Goal: Information Seeking & Learning: Learn about a topic

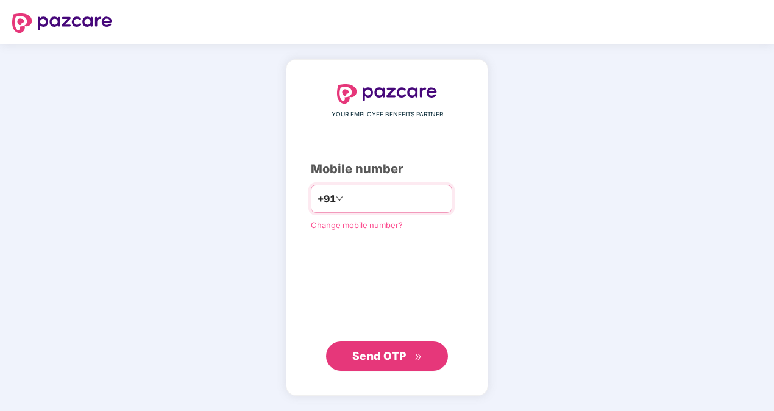
click at [422, 199] on input "number" at bounding box center [396, 199] width 100 height 20
click at [346, 199] on input "**********" at bounding box center [396, 199] width 100 height 20
click at [408, 202] on input "**********" at bounding box center [396, 199] width 100 height 20
type input "*"
type input "**********"
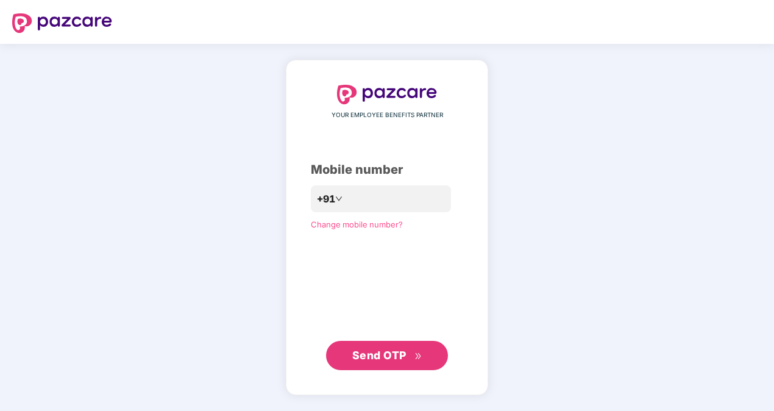
click at [413, 348] on span "Send OTP" at bounding box center [387, 355] width 70 height 17
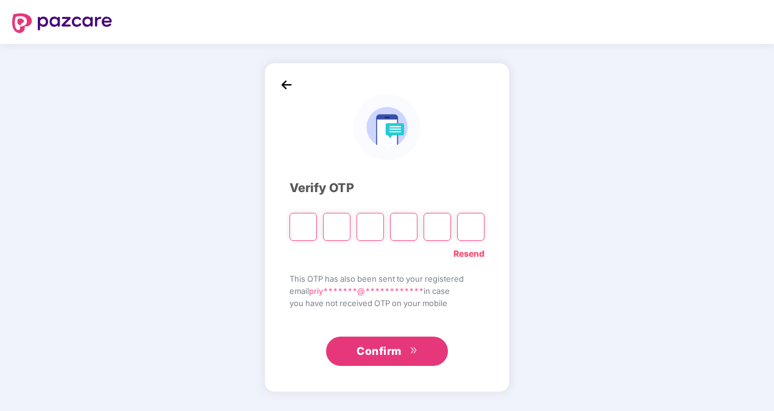
click at [308, 228] on input "Please enter verification code. Digit 1" at bounding box center [302, 227] width 27 height 28
type input "*"
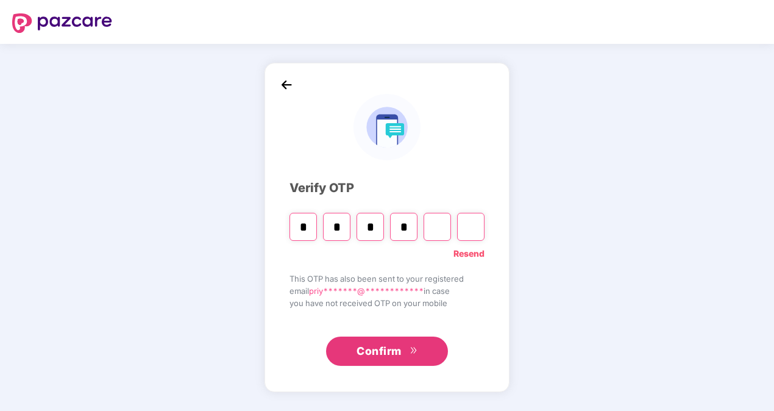
type input "*"
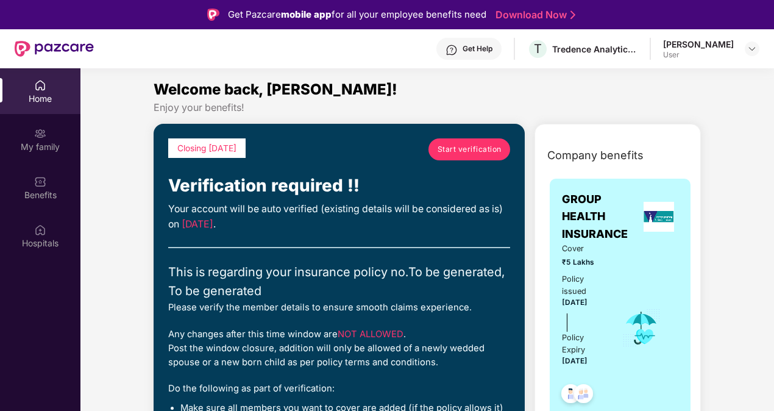
scroll to position [61, 0]
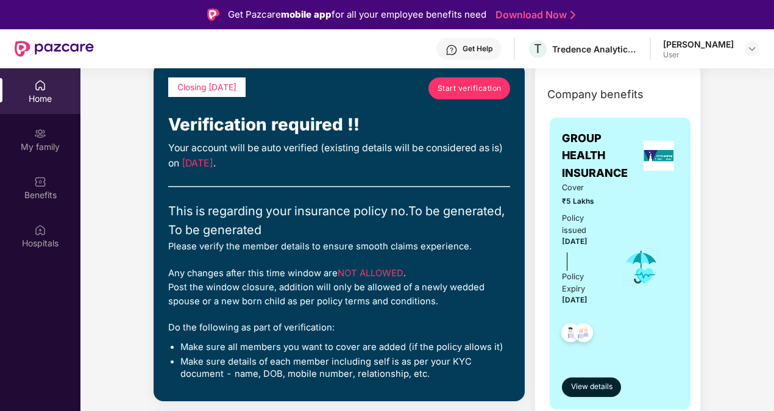
click at [469, 82] on link "Start verification" at bounding box center [469, 88] width 82 height 22
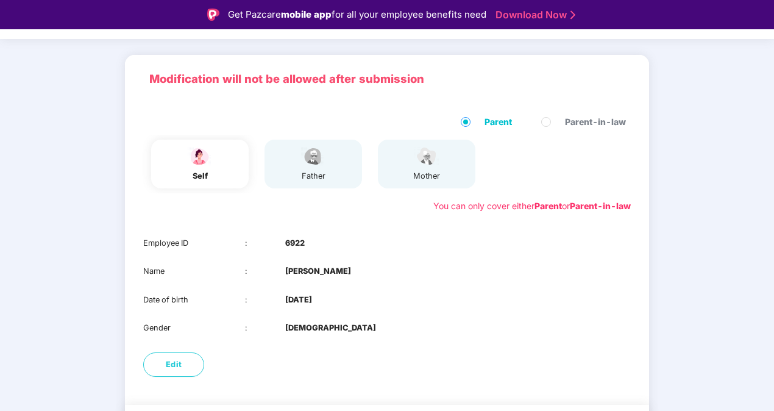
scroll to position [102, 0]
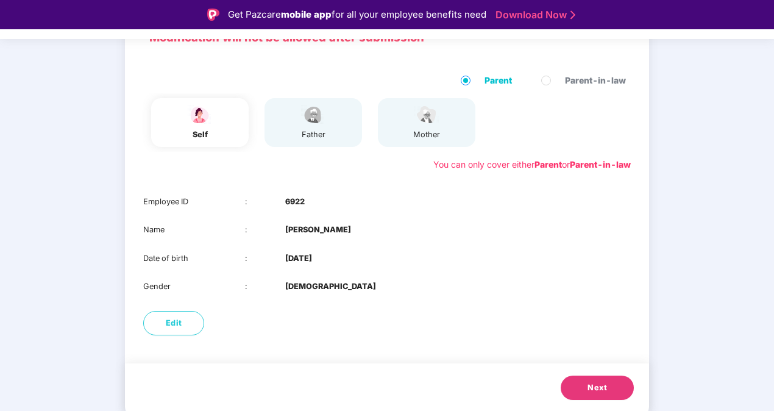
click at [595, 387] on span "Next" at bounding box center [597, 387] width 20 height 12
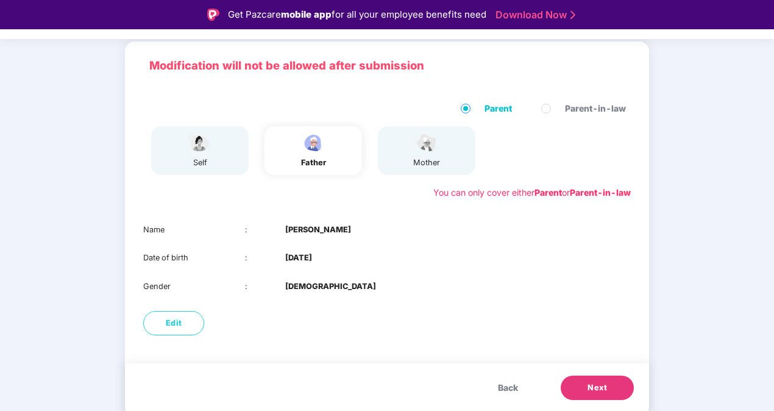
scroll to position [74, 0]
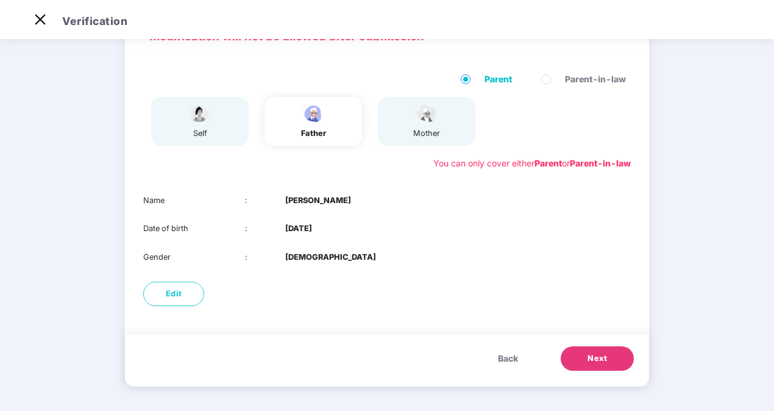
click at [615, 360] on button "Next" at bounding box center [597, 358] width 73 height 24
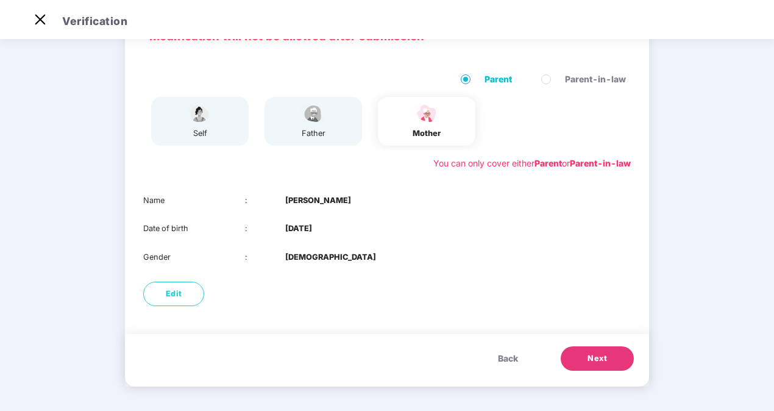
click at [603, 356] on span "Next" at bounding box center [597, 358] width 20 height 12
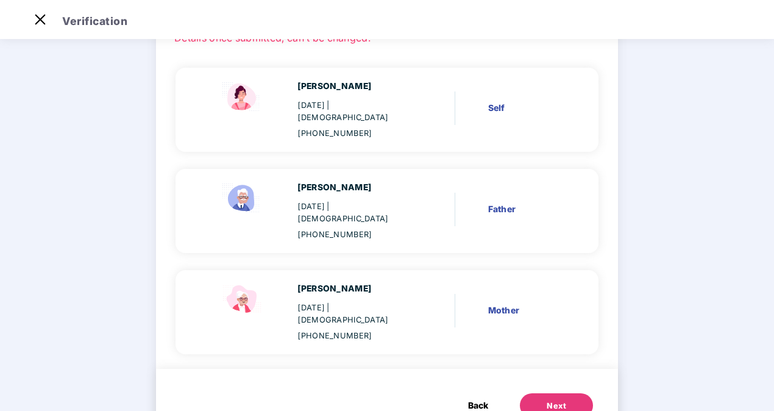
scroll to position [102, 0]
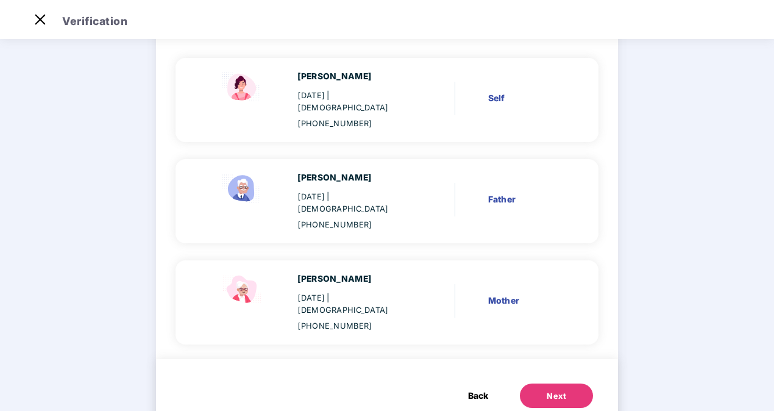
click at [559, 390] on div "Next" at bounding box center [557, 396] width 20 height 12
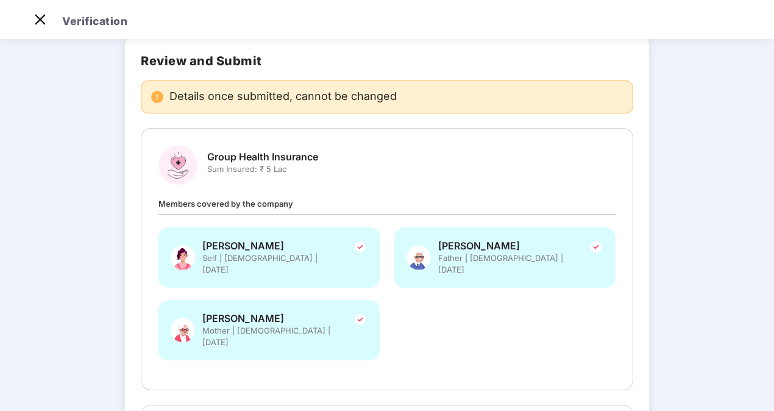
scroll to position [299, 0]
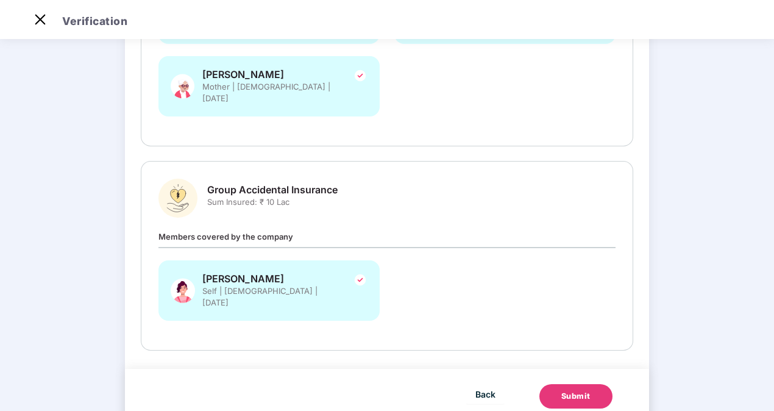
click at [578, 384] on button "Submit" at bounding box center [575, 396] width 73 height 24
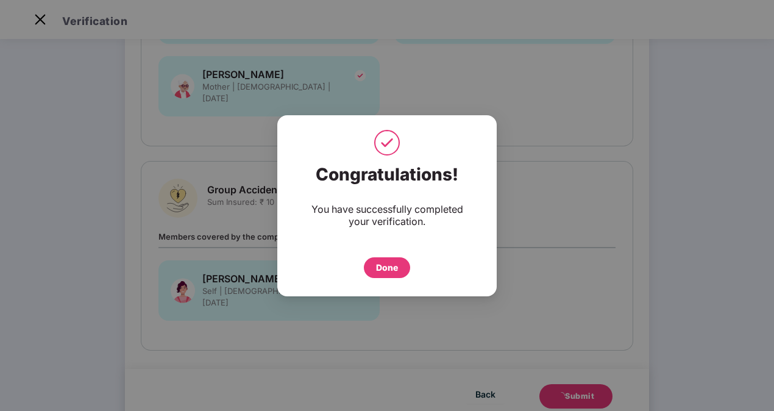
click at [388, 262] on div "Done" at bounding box center [387, 267] width 22 height 13
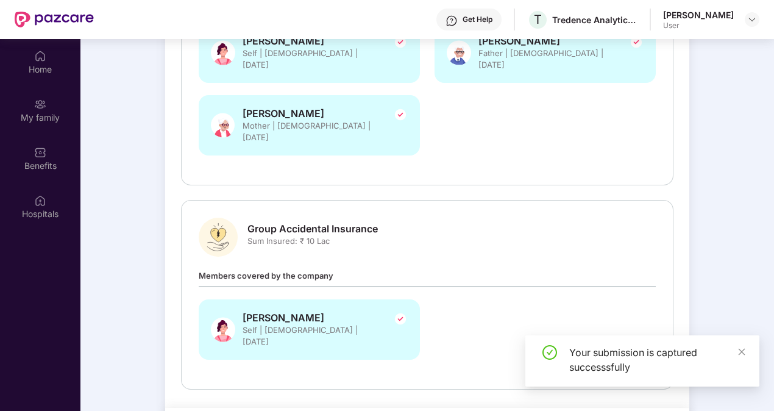
scroll to position [68, 0]
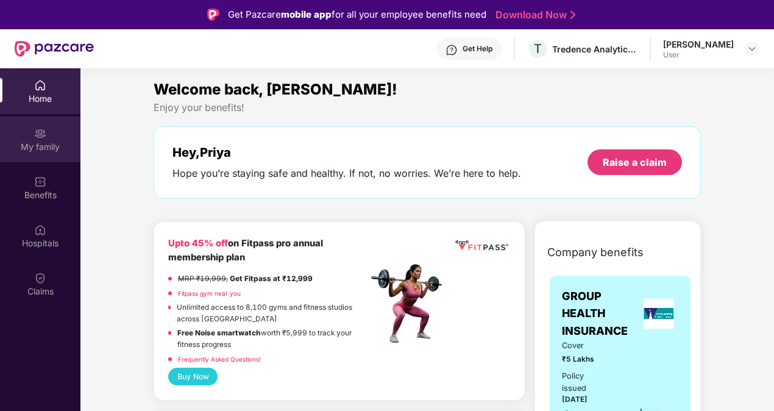
click at [45, 146] on div "My family" at bounding box center [40, 147] width 80 height 12
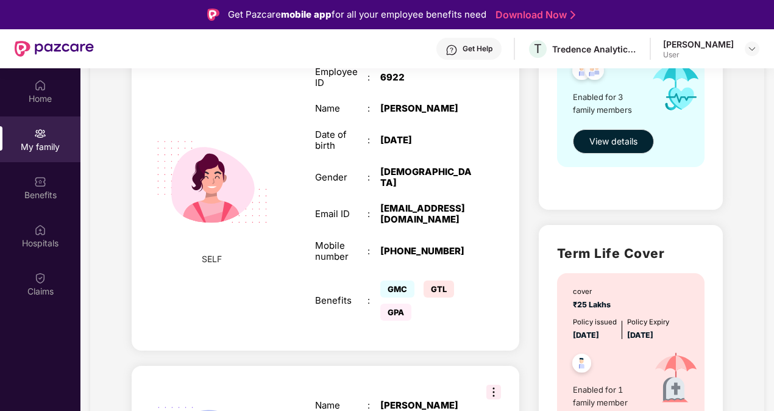
scroll to position [283, 0]
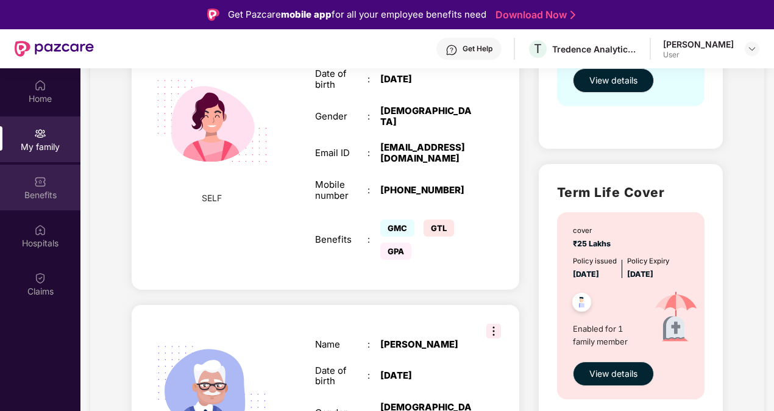
click at [44, 184] on img at bounding box center [40, 182] width 12 height 12
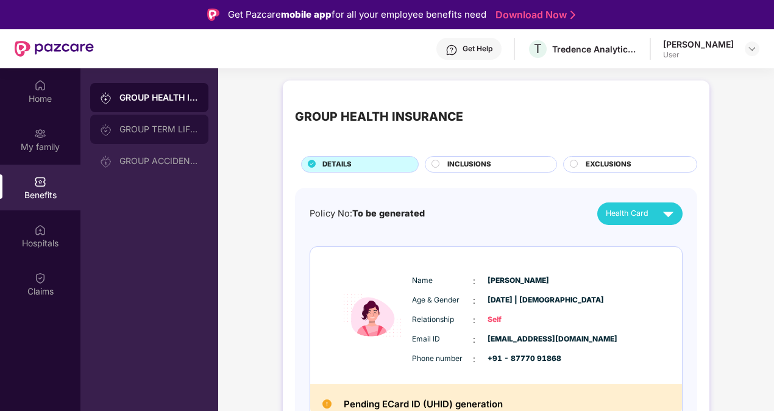
click at [157, 137] on div "GROUP TERM LIFE INSURANCE" at bounding box center [149, 129] width 118 height 29
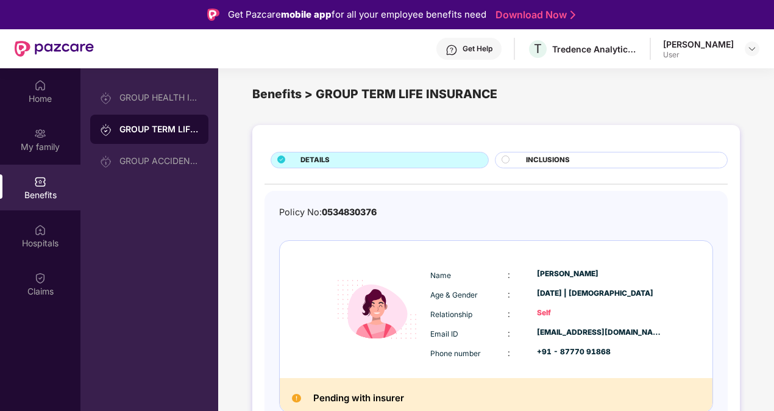
scroll to position [16, 0]
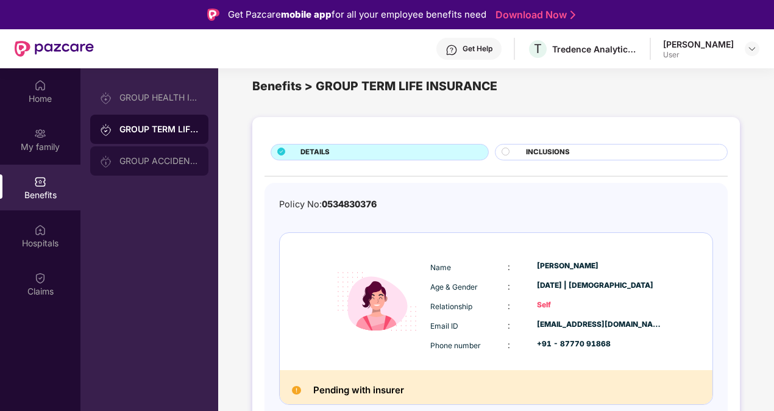
click at [173, 168] on div "GROUP ACCIDENTAL INSURANCE" at bounding box center [149, 160] width 118 height 29
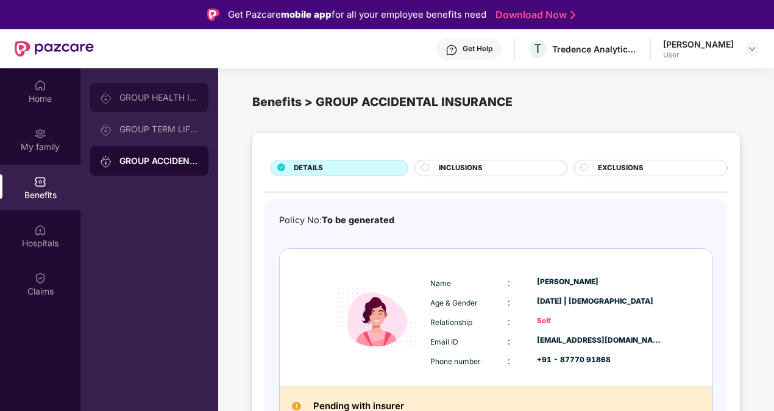
click at [160, 101] on div "GROUP HEALTH INSURANCE" at bounding box center [158, 98] width 79 height 10
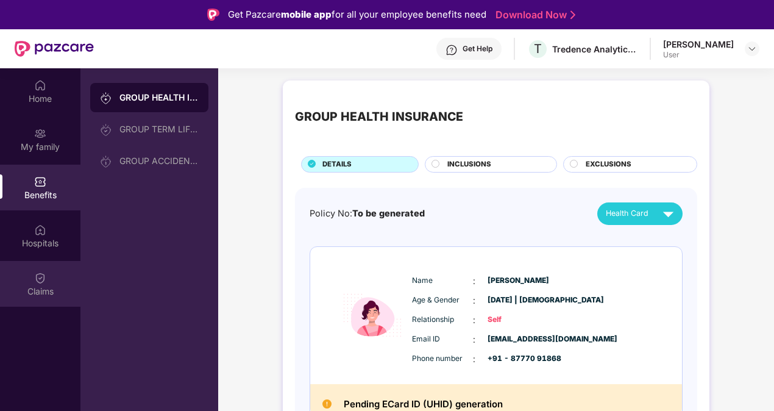
click at [55, 279] on div "Claims" at bounding box center [40, 284] width 80 height 46
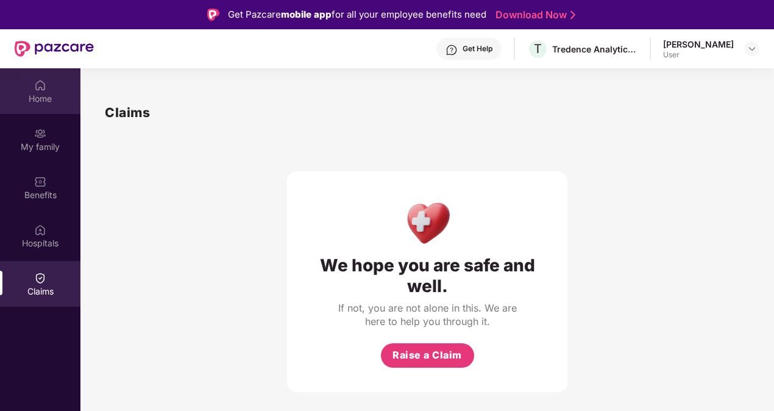
click at [43, 102] on div "Home" at bounding box center [40, 99] width 80 height 12
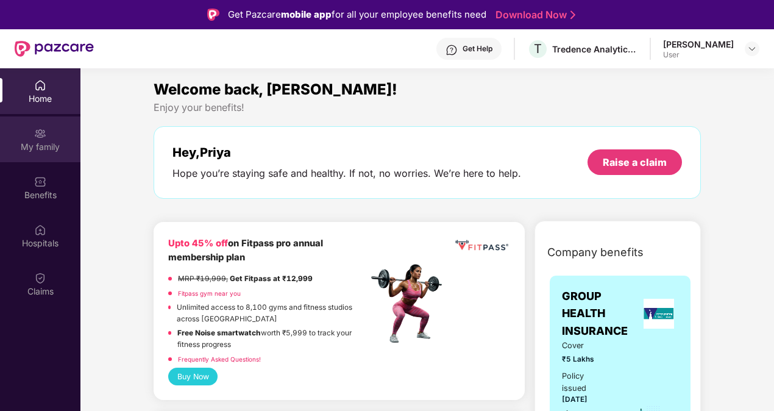
click at [49, 143] on div "My family" at bounding box center [40, 147] width 80 height 12
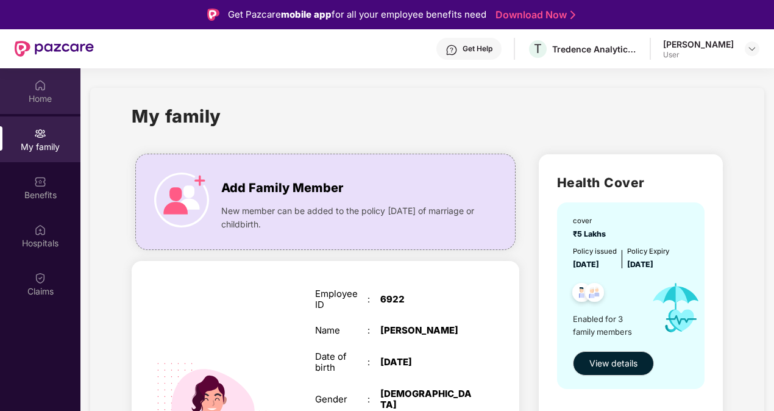
click at [35, 95] on div "Home" at bounding box center [40, 99] width 80 height 12
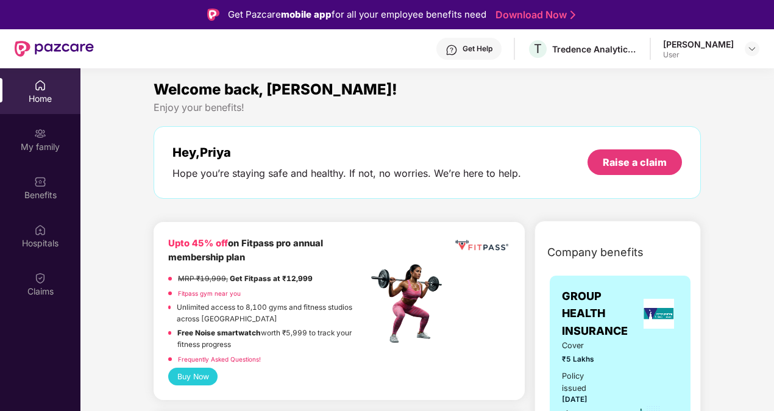
click at [721, 49] on div "Priya Ghosh" at bounding box center [698, 44] width 71 height 12
click at [751, 49] on img at bounding box center [752, 49] width 10 height 10
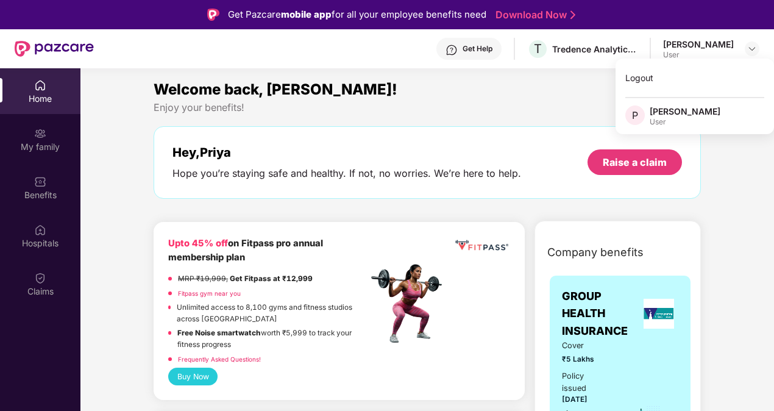
click at [514, 110] on div "Enjoy your benefits!" at bounding box center [427, 107] width 547 height 13
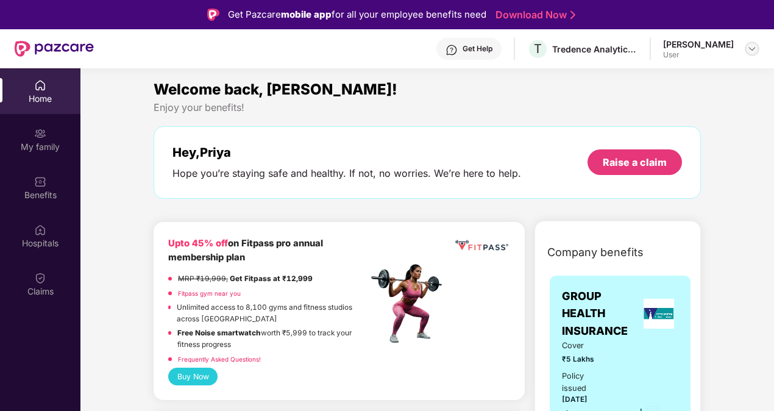
click at [750, 50] on img at bounding box center [752, 49] width 10 height 10
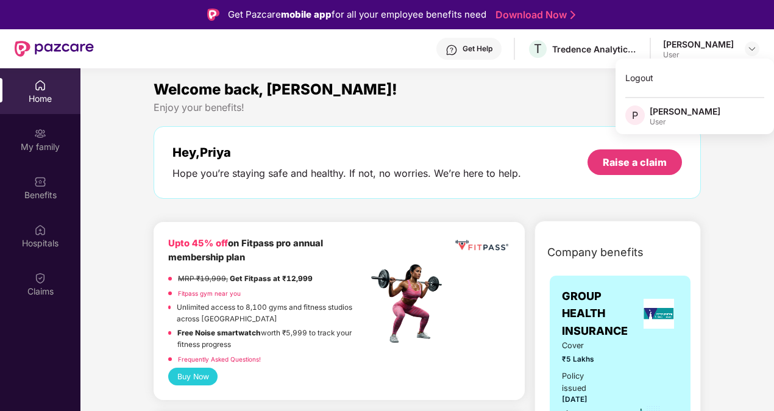
click at [567, 106] on div "Enjoy your benefits!" at bounding box center [427, 107] width 547 height 13
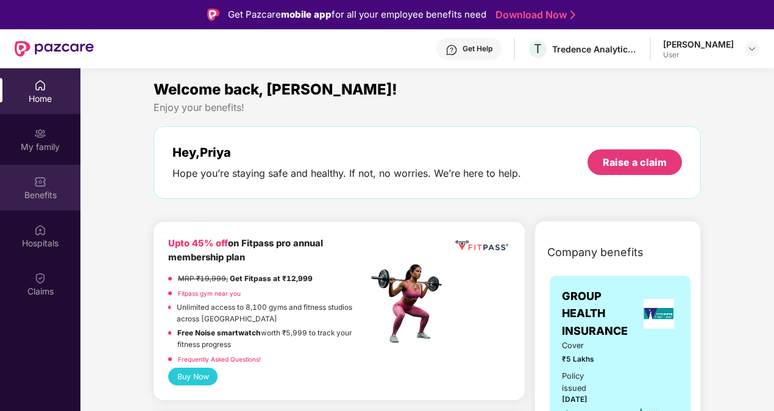
click at [30, 204] on div "Benefits" at bounding box center [40, 188] width 80 height 46
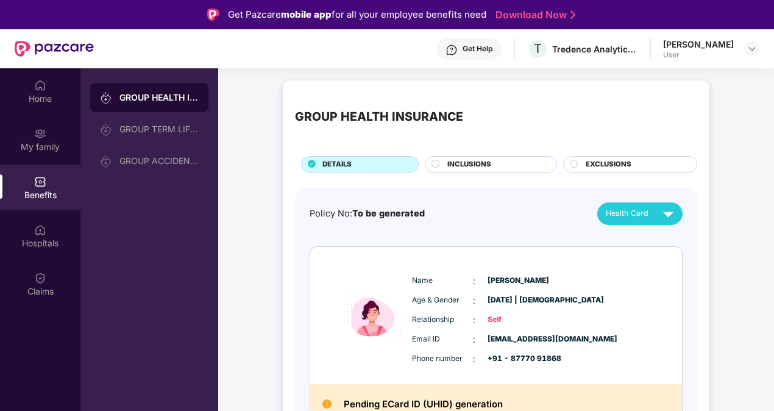
scroll to position [61, 0]
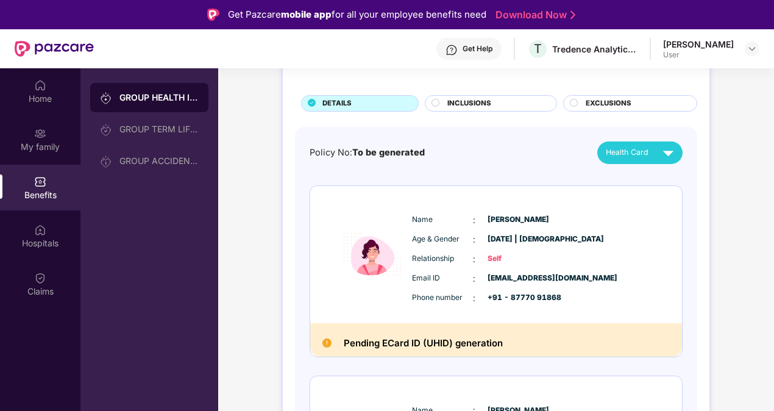
click at [460, 99] on span "INCLUSIONS" at bounding box center [469, 103] width 44 height 11
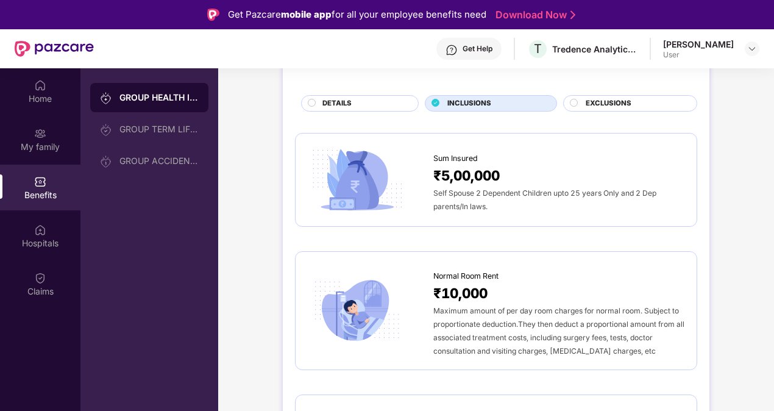
click at [586, 99] on span "EXCLUSIONS" at bounding box center [609, 103] width 46 height 11
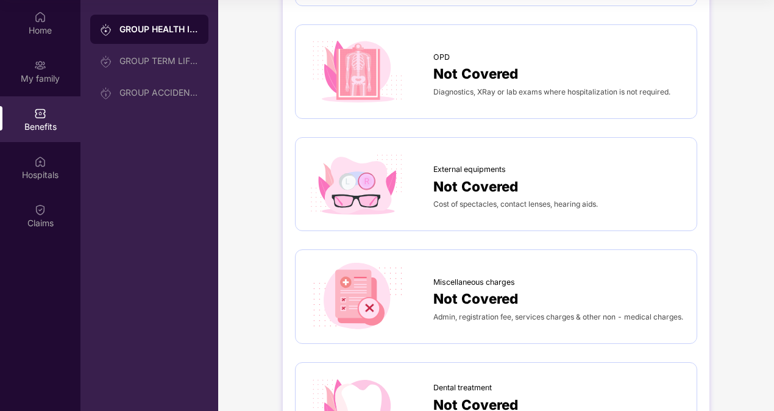
scroll to position [145, 0]
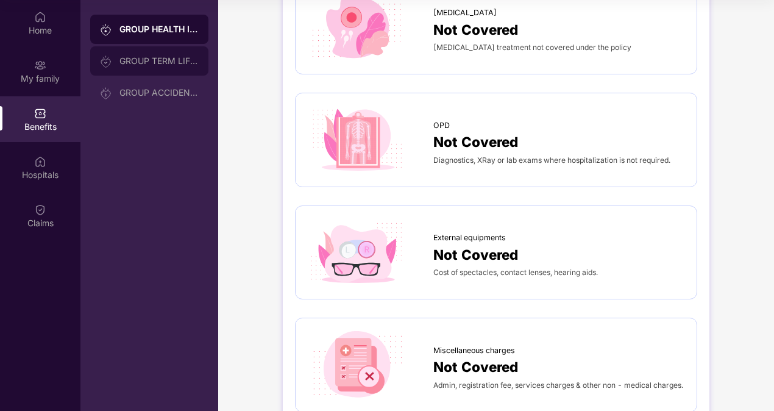
click at [160, 66] on div "GROUP TERM LIFE INSURANCE" at bounding box center [149, 60] width 118 height 29
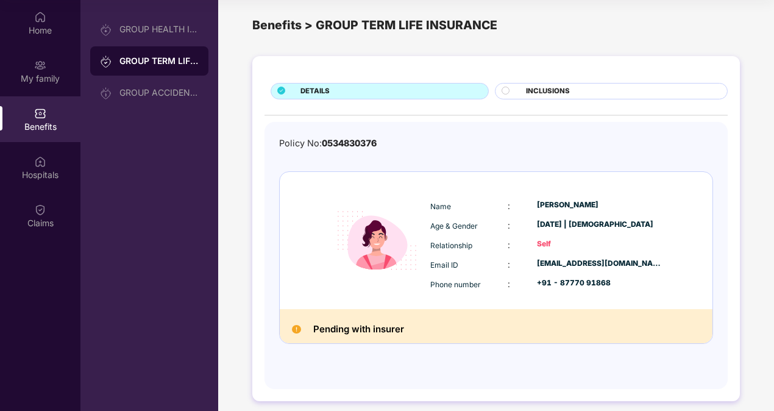
scroll to position [16, 0]
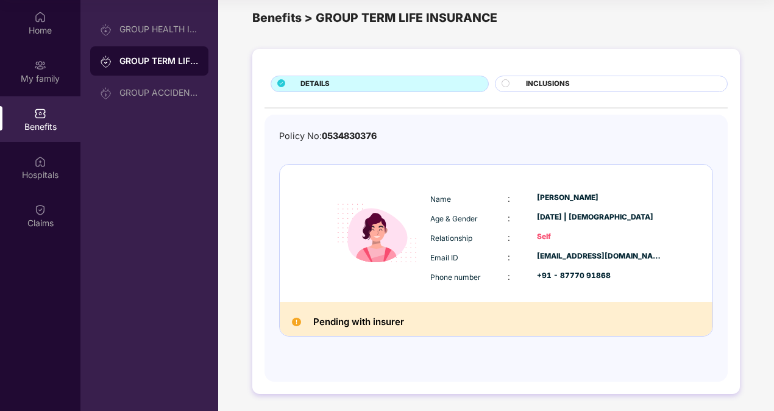
click at [524, 83] on div "INCLUSIONS" at bounding box center [620, 85] width 201 height 13
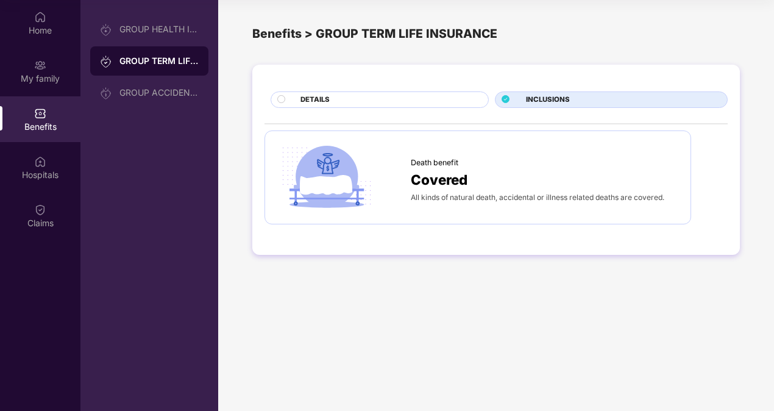
scroll to position [0, 0]
click at [132, 90] on div "GROUP ACCIDENTAL INSURANCE" at bounding box center [158, 93] width 79 height 10
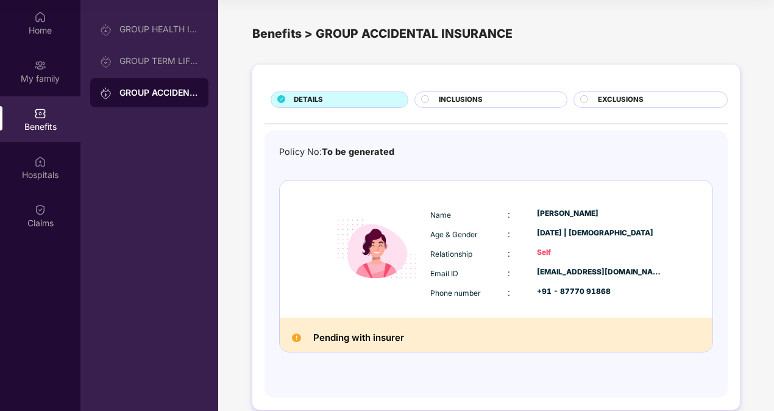
click at [462, 100] on span "INCLUSIONS" at bounding box center [461, 99] width 44 height 11
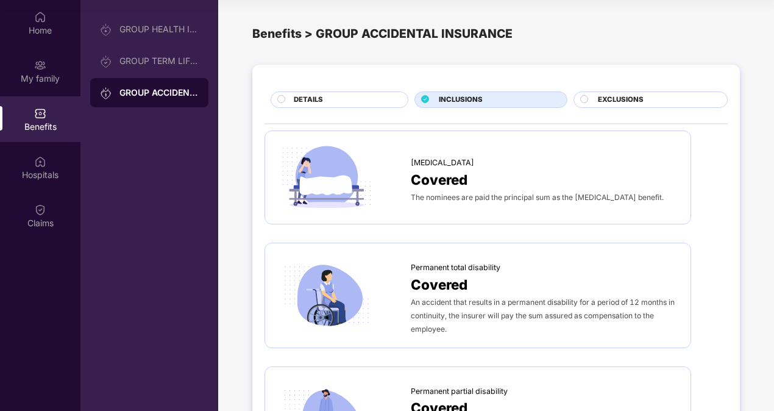
click at [611, 102] on span "EXCLUSIONS" at bounding box center [621, 99] width 46 height 11
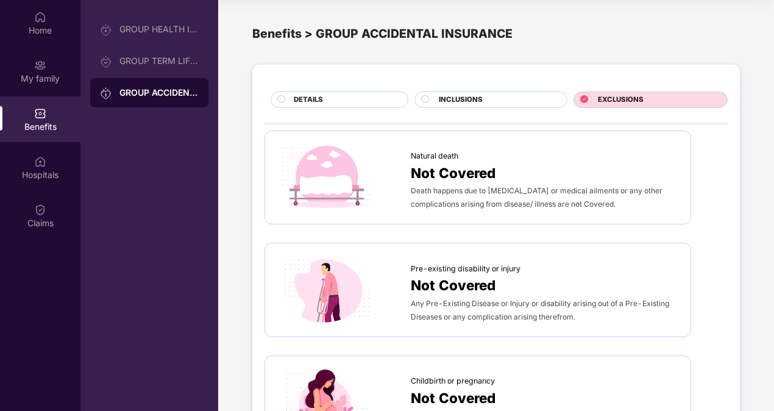
click at [348, 102] on div "DETAILS" at bounding box center [345, 100] width 114 height 13
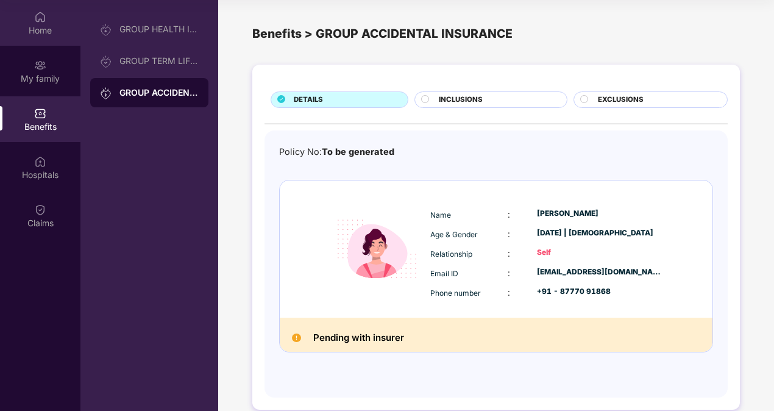
click at [39, 32] on div "Home" at bounding box center [40, 30] width 80 height 12
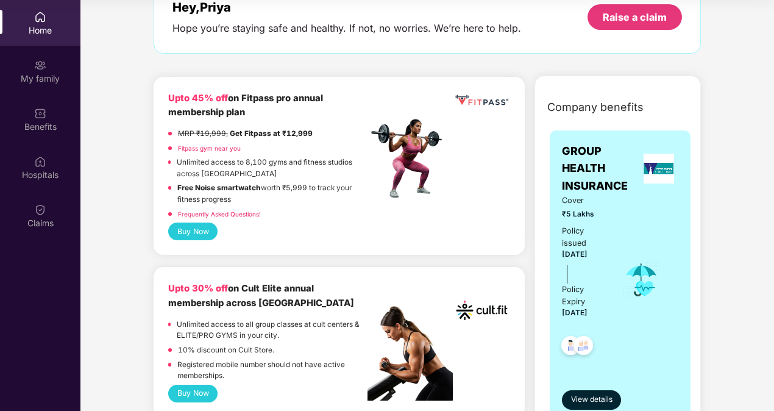
scroll to position [61, 0]
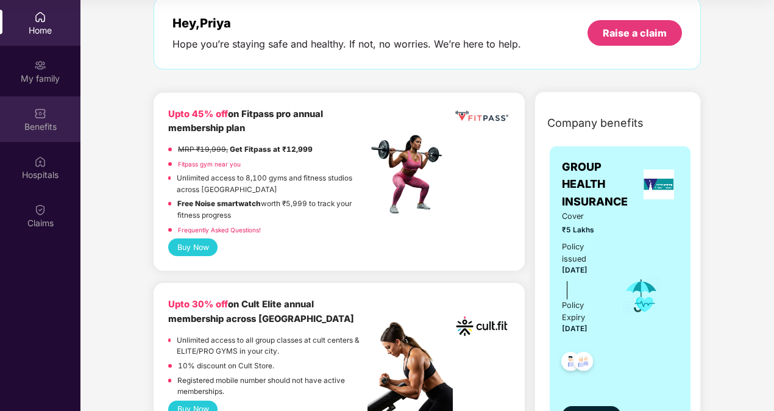
click at [61, 115] on div "Benefits" at bounding box center [40, 119] width 80 height 46
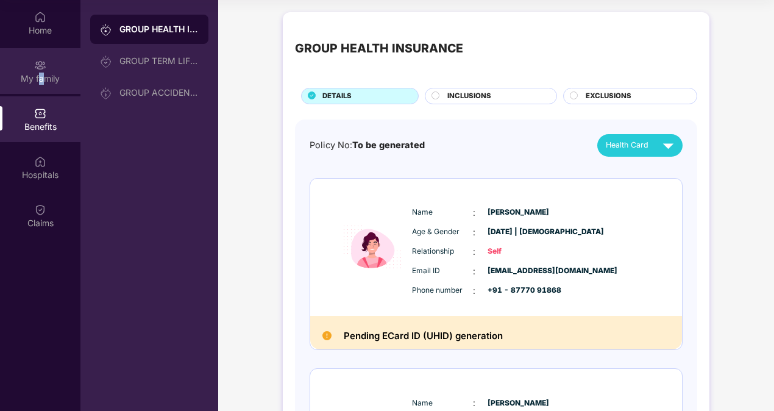
click at [41, 83] on div "My family" at bounding box center [40, 79] width 80 height 12
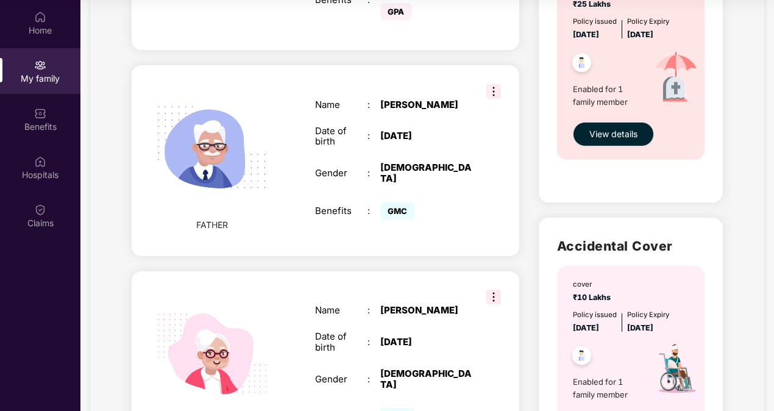
scroll to position [405, 0]
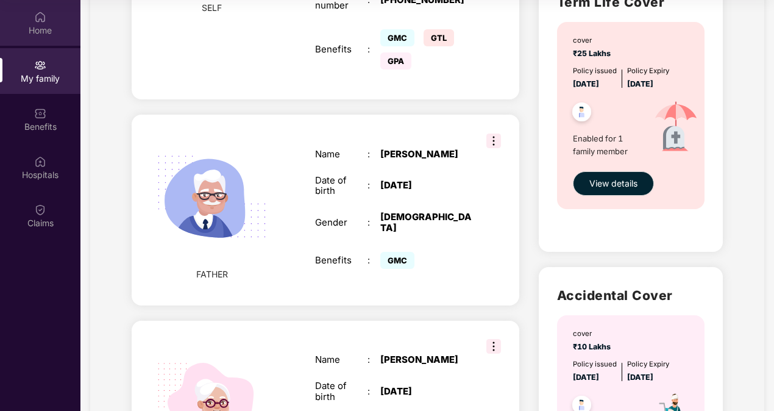
click at [37, 30] on div "Home" at bounding box center [40, 30] width 80 height 12
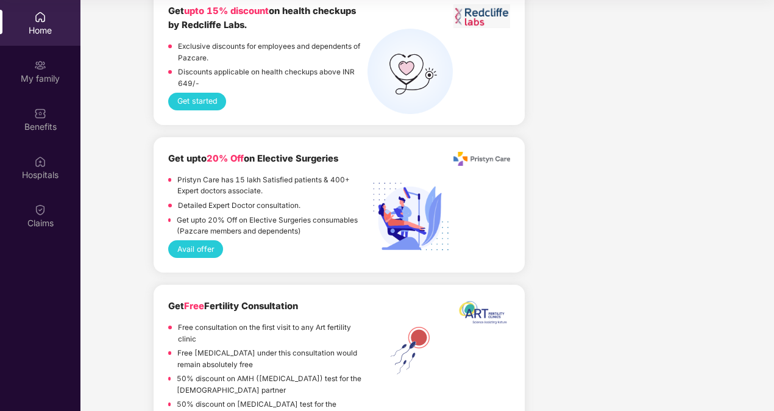
scroll to position [1706, 0]
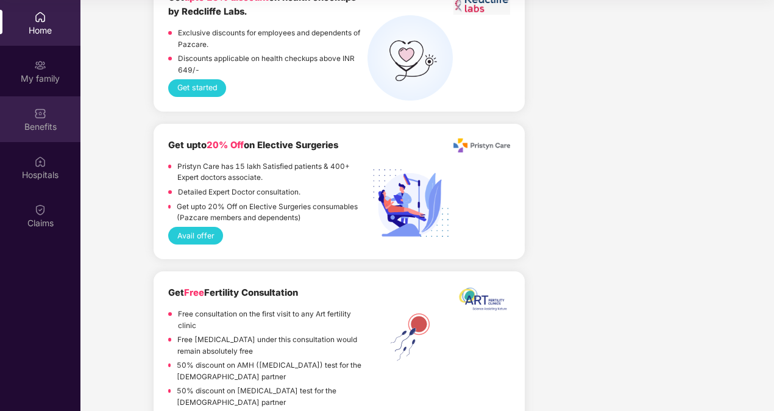
click at [51, 124] on div "Benefits" at bounding box center [40, 127] width 80 height 12
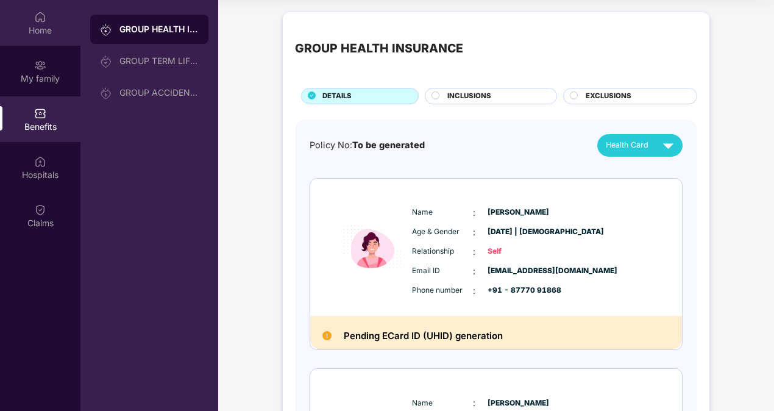
click at [40, 28] on div "Home" at bounding box center [40, 30] width 80 height 12
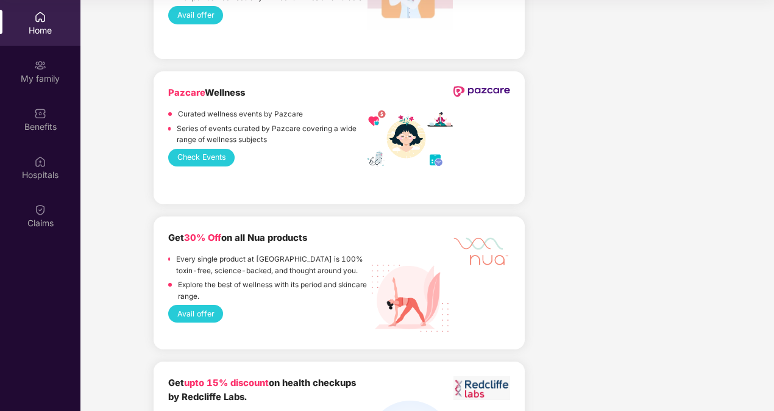
scroll to position [1341, 0]
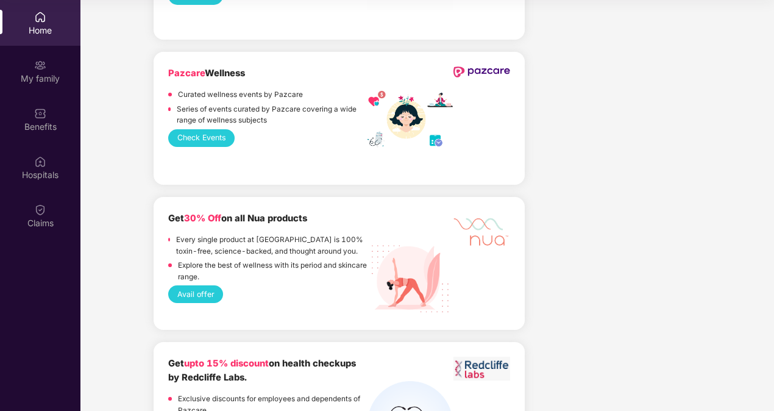
click at [211, 140] on button "Check Events" at bounding box center [201, 138] width 66 height 18
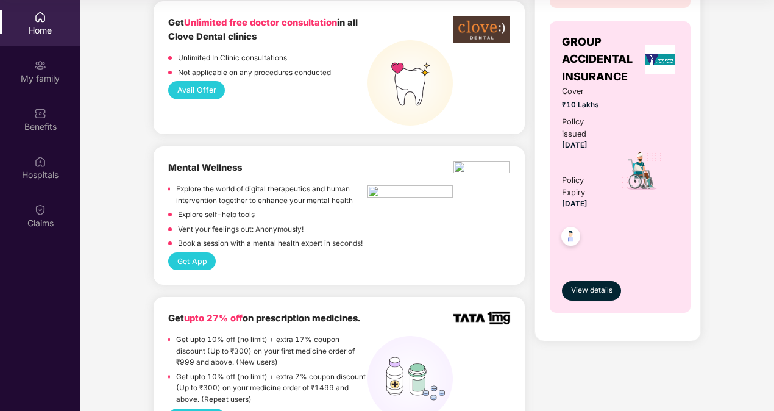
scroll to position [722, 0]
